Goal: Task Accomplishment & Management: Manage account settings

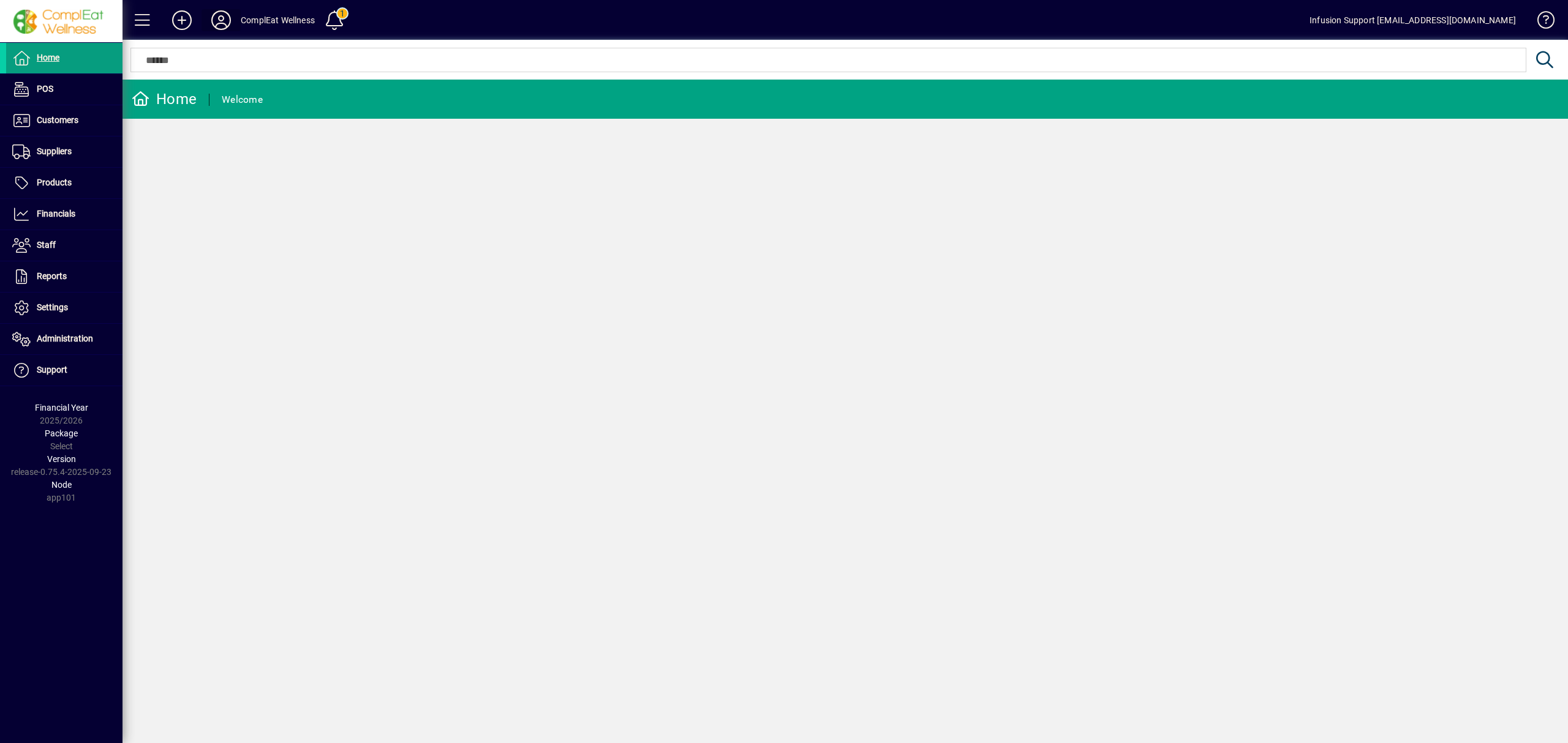
click at [217, 12] on icon at bounding box center [221, 20] width 24 height 20
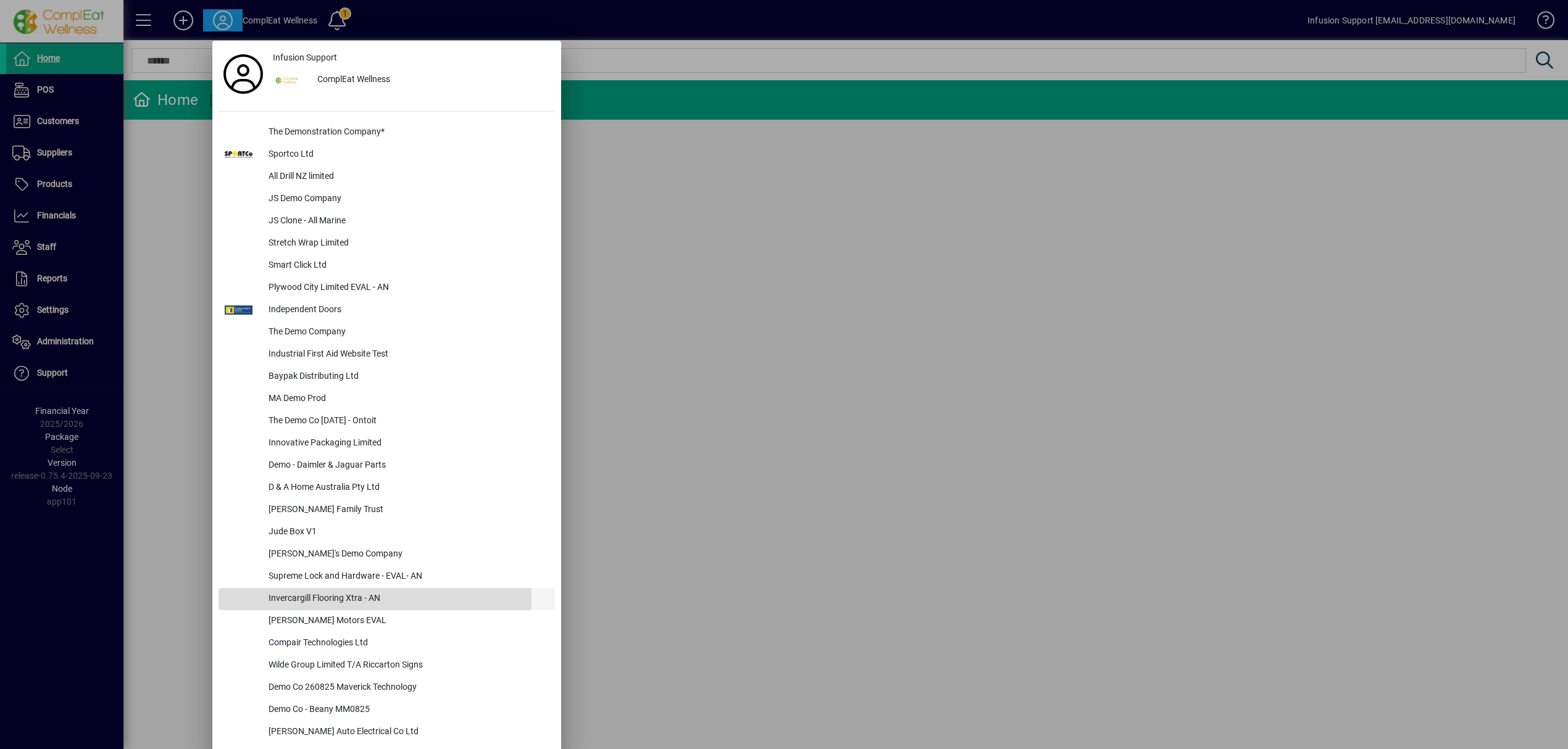
click at [311, 598] on div "Invercargill Flooring Xtra - AN" at bounding box center [407, 599] width 297 height 22
